Goal: Find specific page/section: Find specific page/section

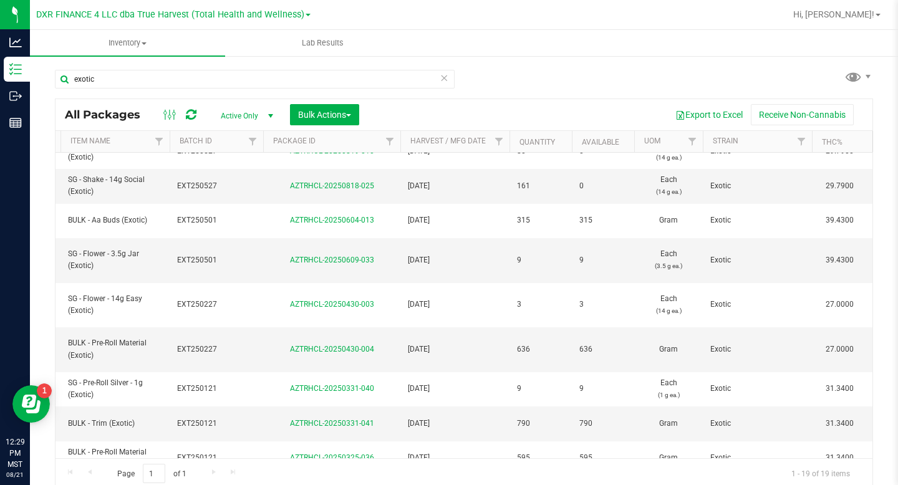
scroll to position [0, 70]
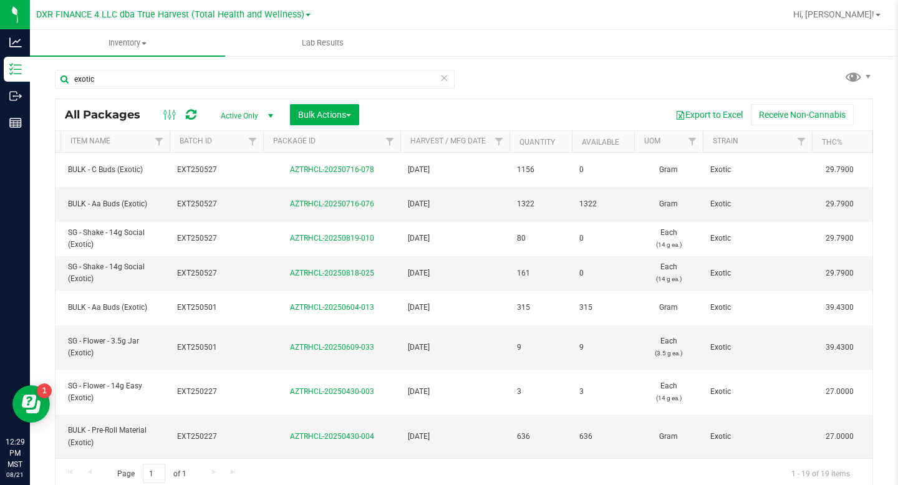
drag, startPoint x: 387, startPoint y: 242, endPoint x: 566, endPoint y: 41, distance: 269.8
click at [566, 41] on inventory "Inventory All packages All inventory Waste log Create inventory Lab Results" at bounding box center [464, 232] width 868 height 405
click at [566, 41] on ul "Inventory All packages All inventory Waste log Create inventory Lab Results" at bounding box center [479, 43] width 898 height 27
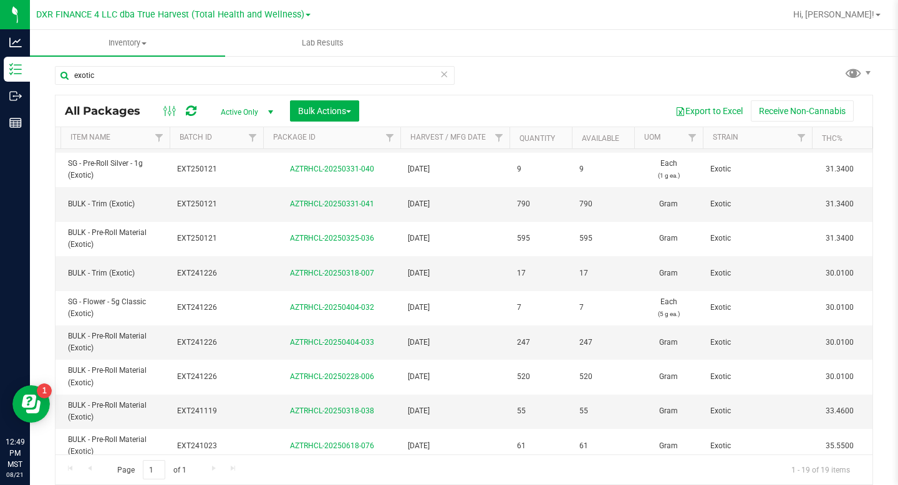
scroll to position [350, 70]
